Goal: Transaction & Acquisition: Purchase product/service

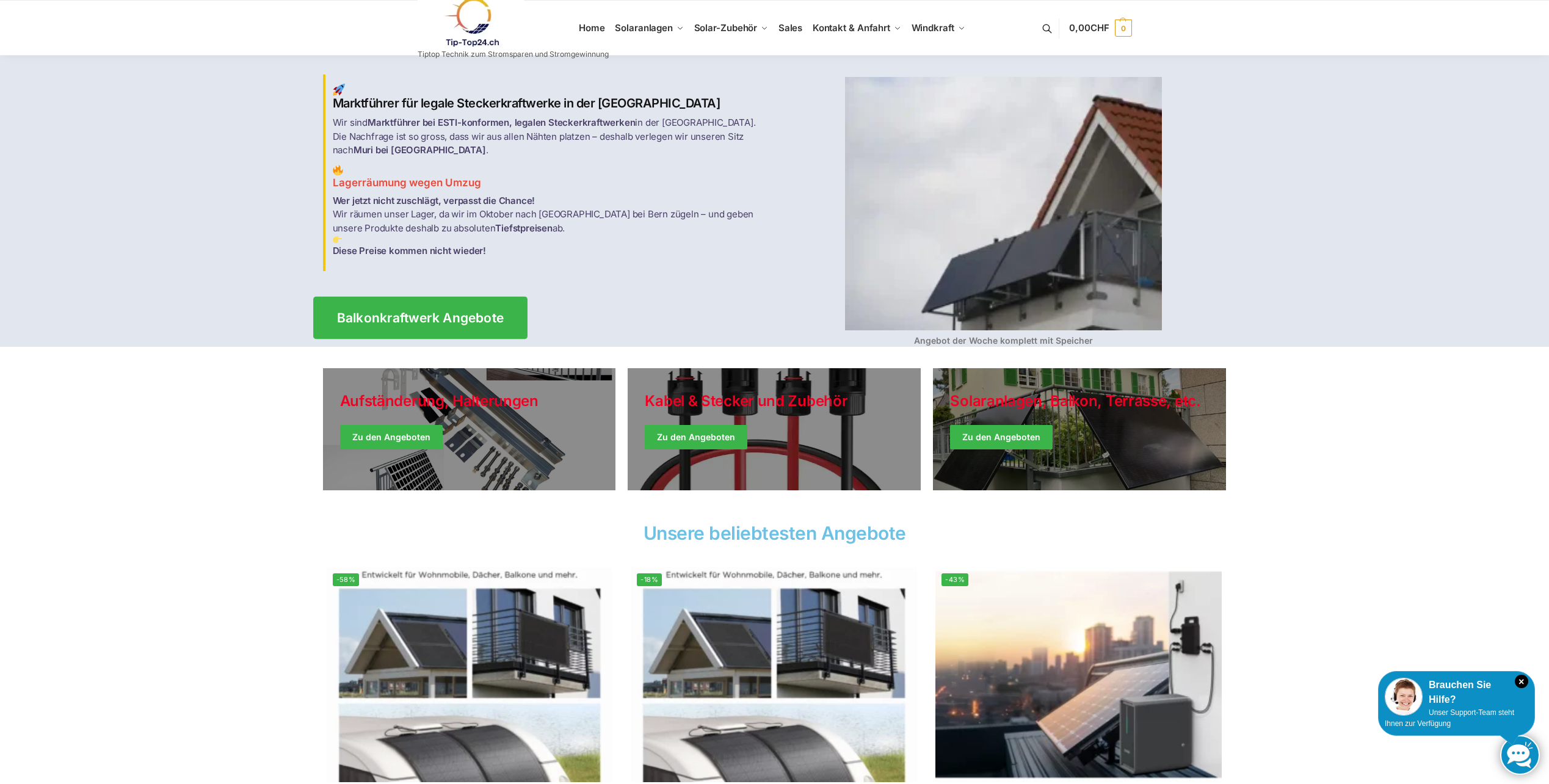
click at [418, 311] on span "Balkonkraftwerk Angebote" at bounding box center [420, 318] width 167 height 12
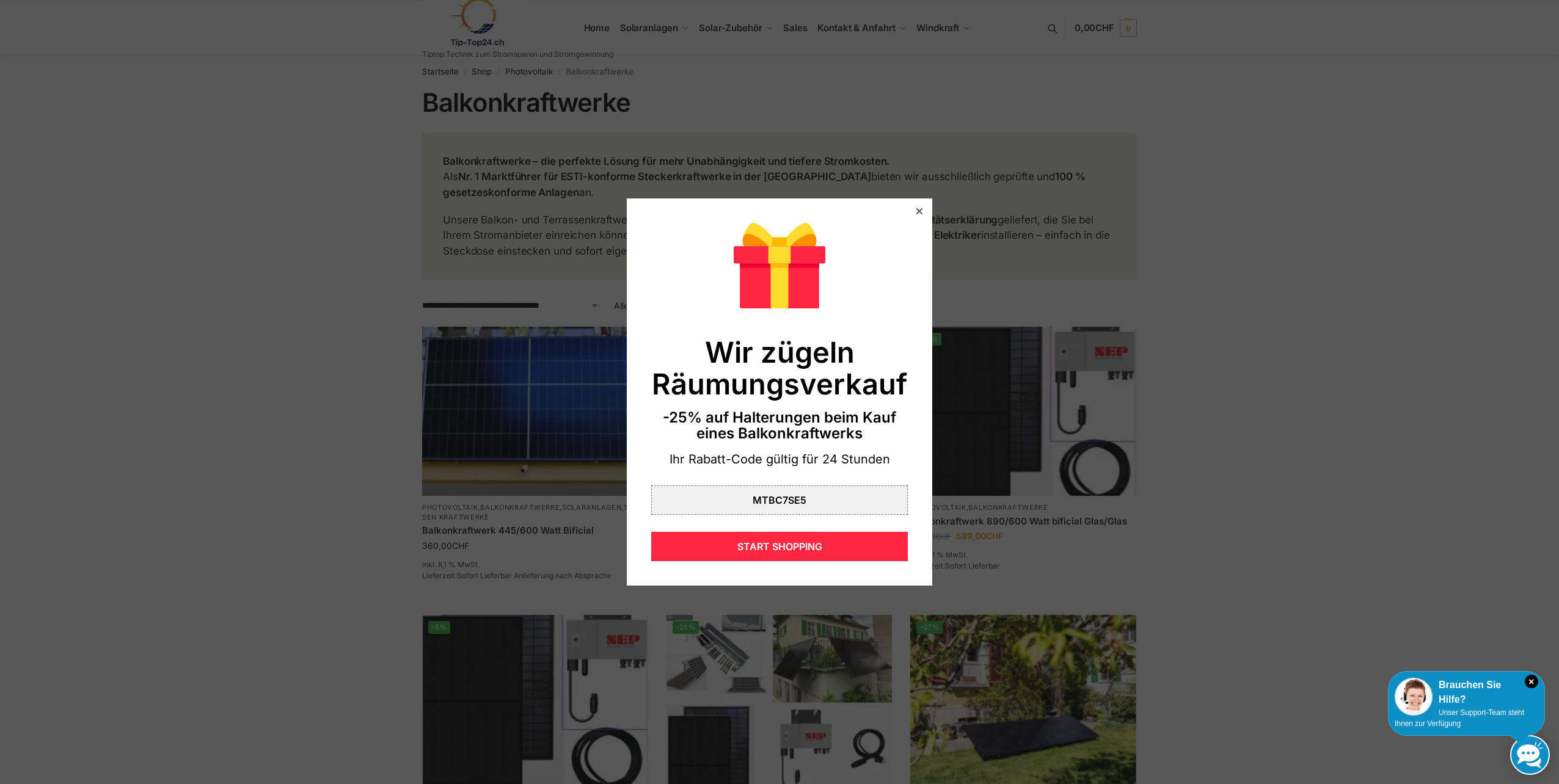
click at [915, 213] on div "Wir zügeln Räumungsverkauf -25% auf Halterungen beim Kauf eines Balkonkraftwerk…" at bounding box center [779, 392] width 305 height 387
click at [913, 212] on div at bounding box center [919, 211] width 11 height 11
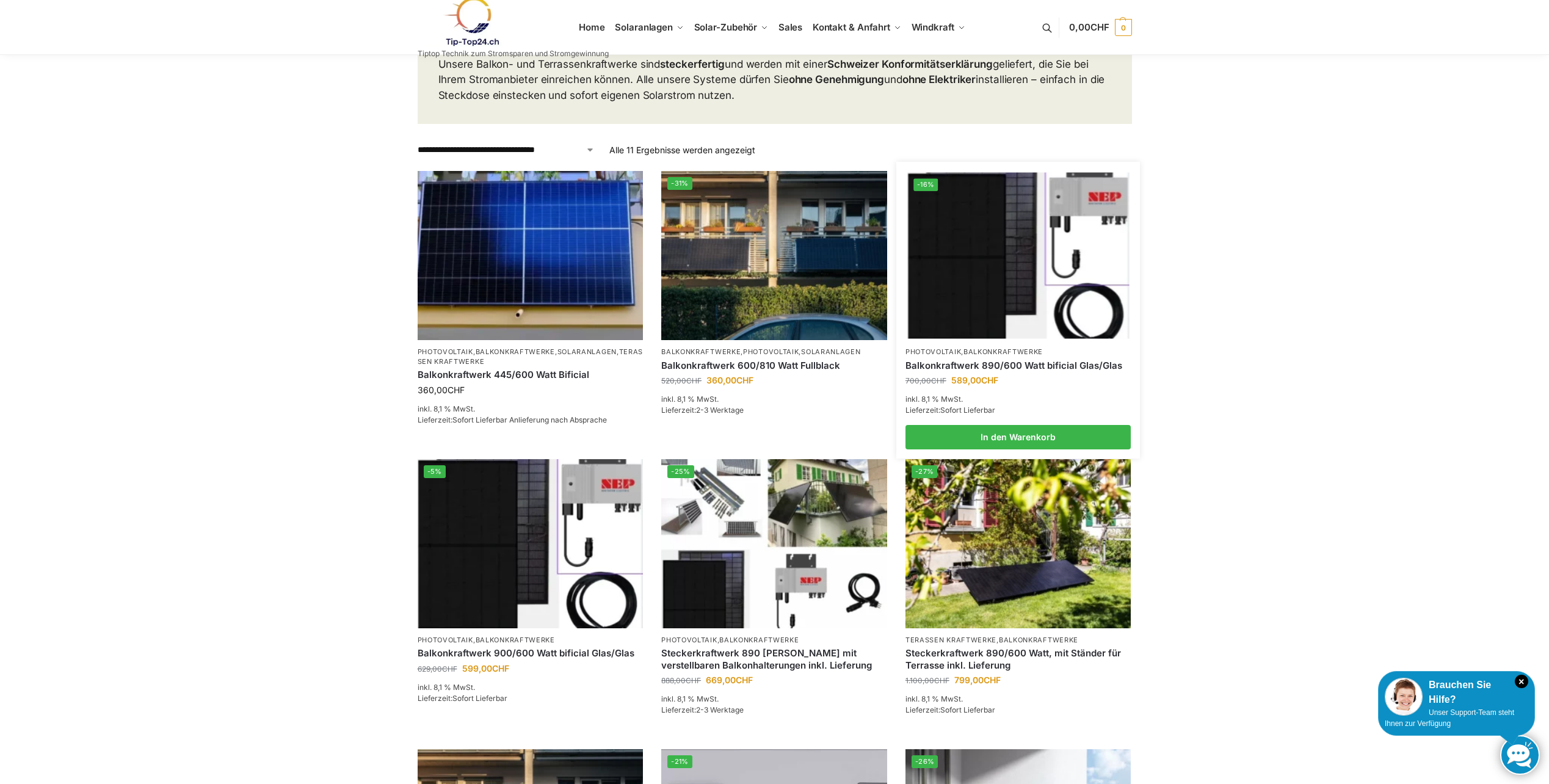
scroll to position [244, 0]
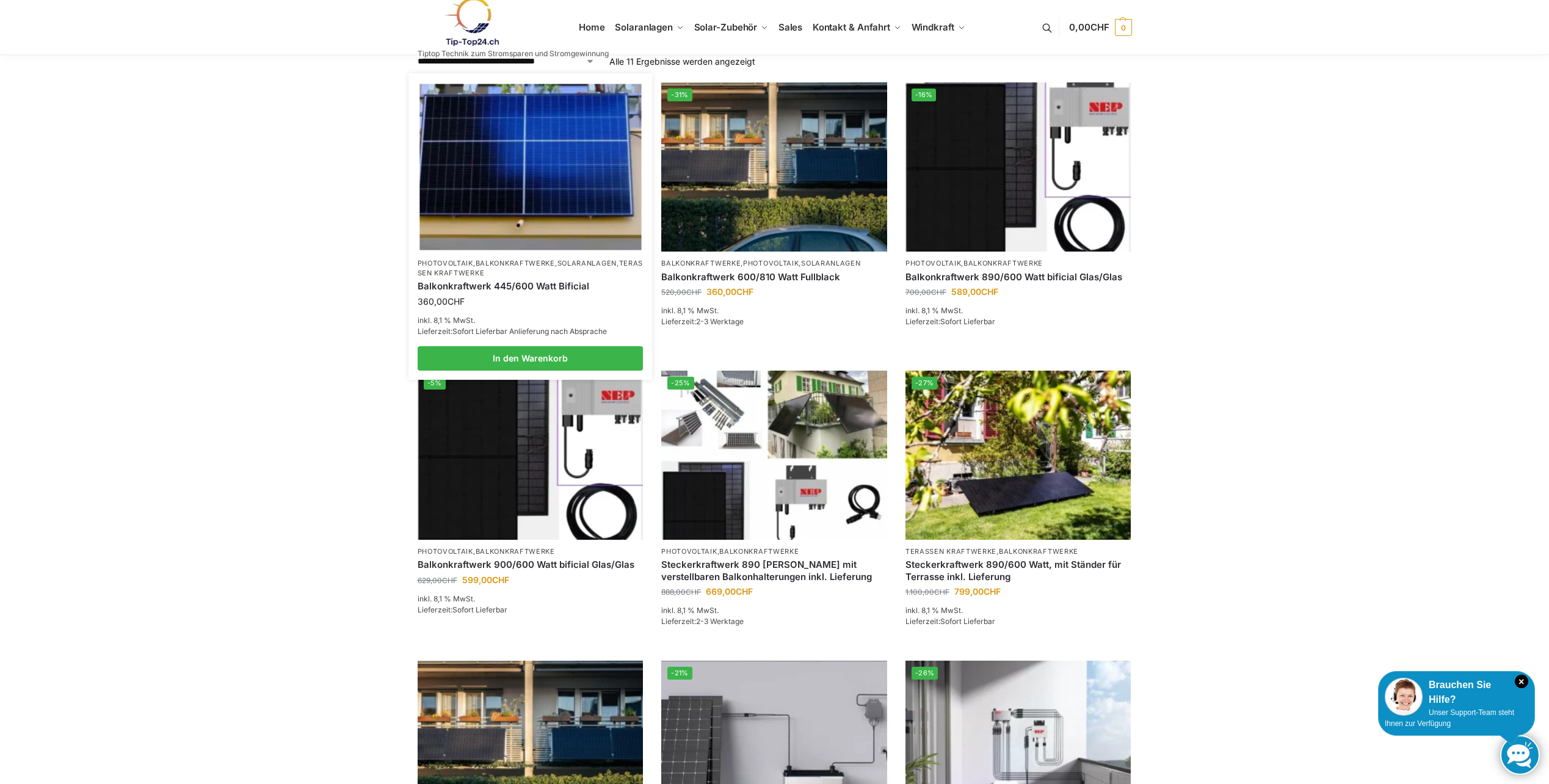
click at [462, 187] on img at bounding box center [530, 167] width 222 height 166
